Goal: Task Accomplishment & Management: Use online tool/utility

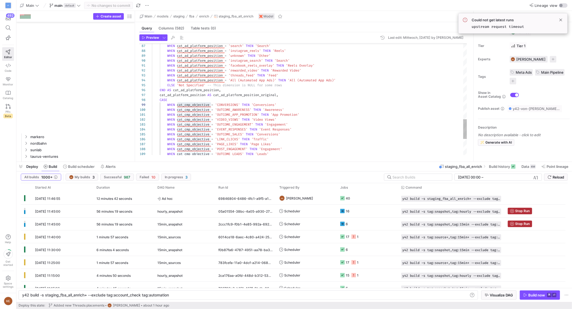
scroll to position [0, 147]
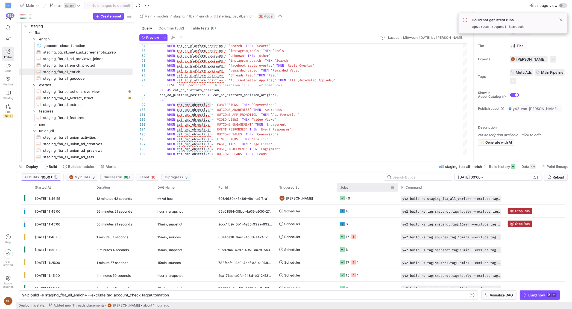
click at [356, 186] on div "Jobs" at bounding box center [365, 188] width 51 height 6
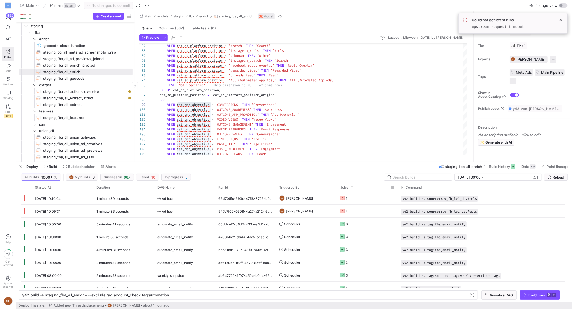
drag, startPoint x: 20, startPoint y: 167, endPoint x: 26, endPoint y: 166, distance: 5.2
click at [20, 167] on span "button" at bounding box center [20, 166] width 9 height 9
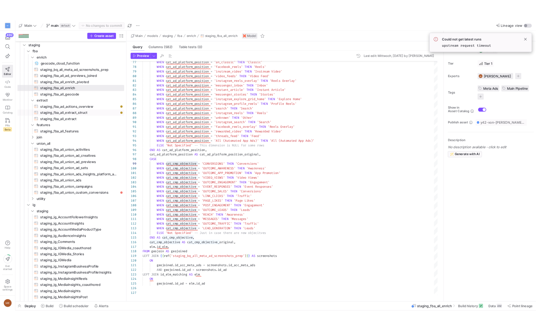
scroll to position [39, 59]
